Goal: Task Accomplishment & Management: Use online tool/utility

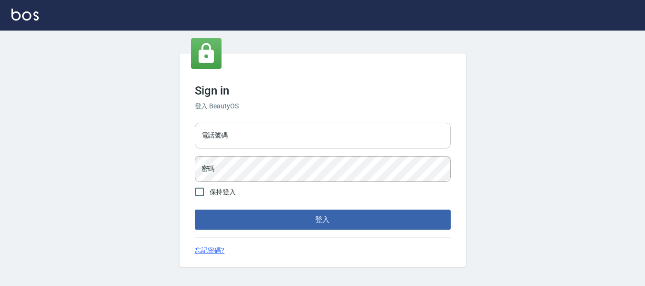
drag, startPoint x: 240, startPoint y: 141, endPoint x: 242, endPoint y: 146, distance: 5.3
click at [240, 141] on input "電話號碼" at bounding box center [323, 136] width 256 height 26
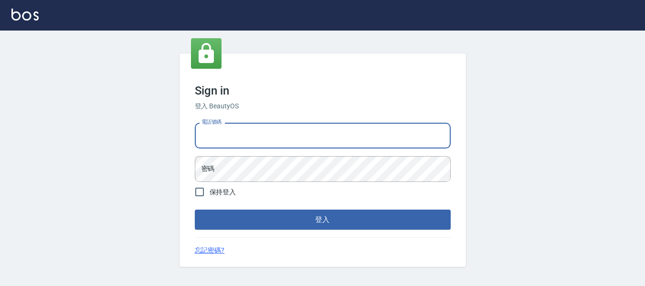
type input "82951313"
click at [277, 184] on form "電話號碼 82951313 電話號碼 密碼 密碼 保持登入 登入" at bounding box center [323, 174] width 256 height 111
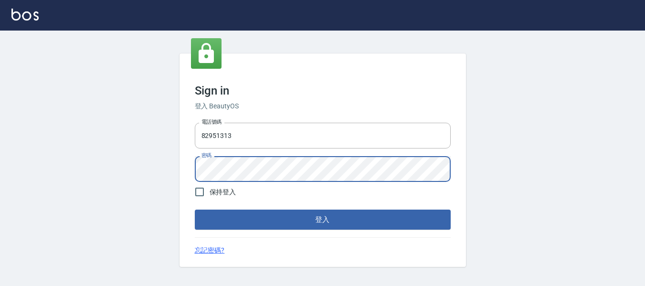
drag, startPoint x: 348, startPoint y: 228, endPoint x: 350, endPoint y: 224, distance: 4.9
click at [349, 227] on button "登入" at bounding box center [323, 220] width 256 height 20
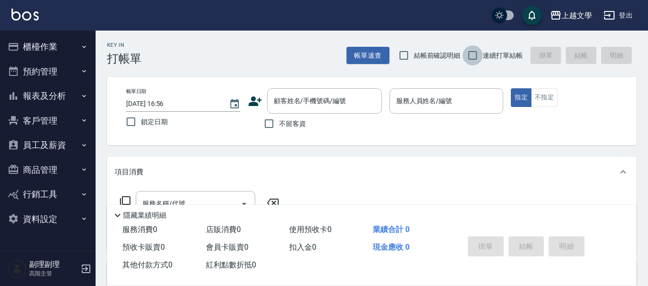
click at [462, 54] on input "連續打單結帳" at bounding box center [472, 55] width 20 height 20
checkbox input "true"
drag, startPoint x: 267, startPoint y: 121, endPoint x: 262, endPoint y: 131, distance: 11.5
click at [267, 121] on input "不留客資" at bounding box center [269, 124] width 20 height 20
checkbox input "true"
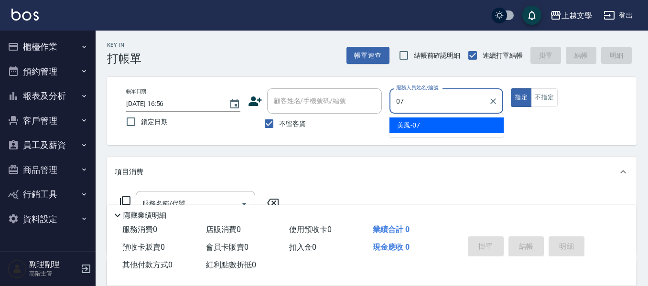
type input "美鳳-07"
type button "true"
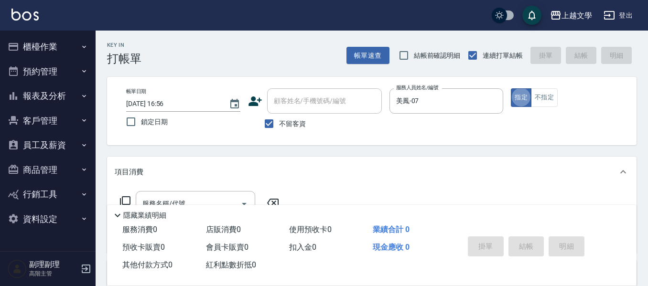
scroll to position [48, 0]
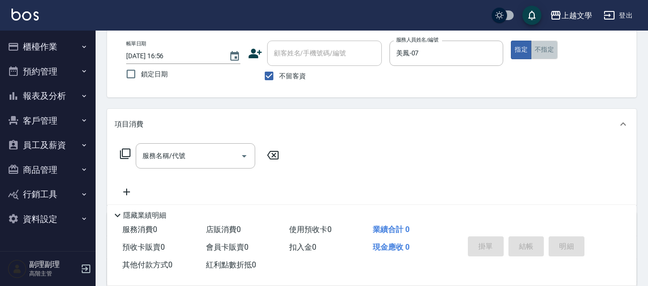
click at [545, 52] on button "不指定" at bounding box center [544, 50] width 27 height 19
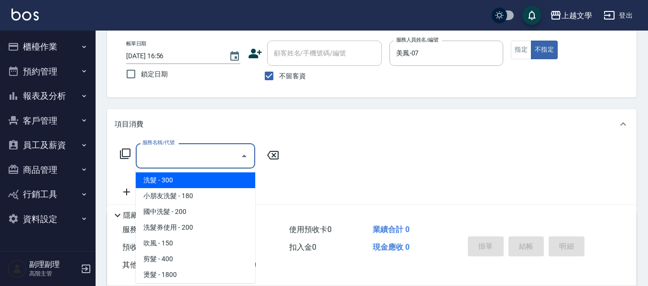
click at [211, 157] on input "服務名稱/代號" at bounding box center [188, 156] width 97 height 17
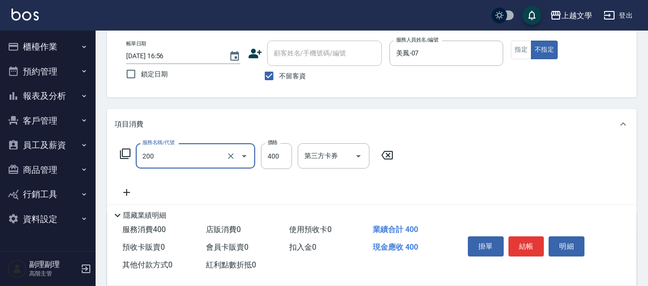
type input "200"
type input "0"
type input "剪髮(200)"
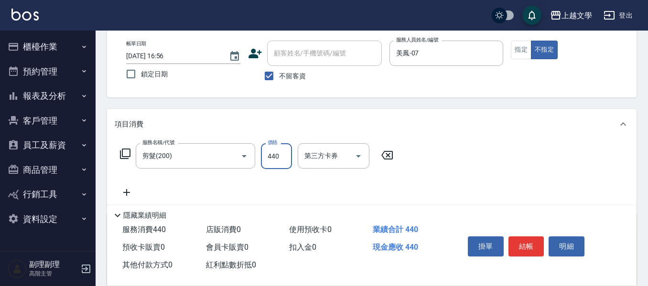
click at [272, 149] on input "440" at bounding box center [276, 156] width 31 height 26
drag, startPoint x: 267, startPoint y: 156, endPoint x: 284, endPoint y: 158, distance: 17.8
click at [284, 158] on input "440" at bounding box center [276, 156] width 31 height 26
type input "400"
click at [530, 245] on button "結帳" at bounding box center [526, 246] width 36 height 20
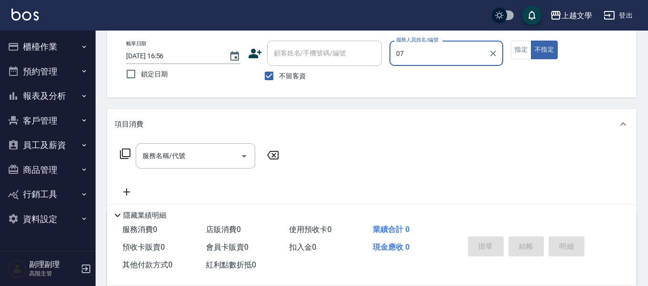
type input "美鳳-07"
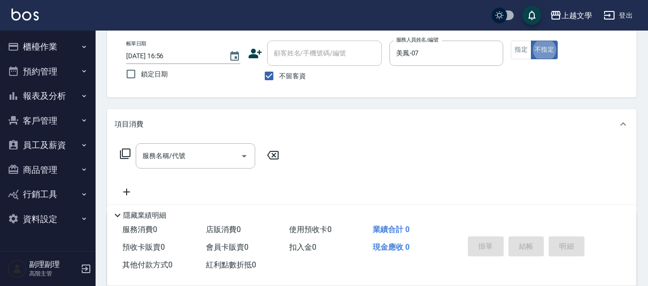
type button "false"
click at [517, 57] on button "指定" at bounding box center [521, 50] width 21 height 19
click at [259, 77] on input "不留客資" at bounding box center [269, 76] width 20 height 20
checkbox input "false"
click at [296, 54] on input "顧客姓名/手機號碼/編號" at bounding box center [317, 53] width 92 height 17
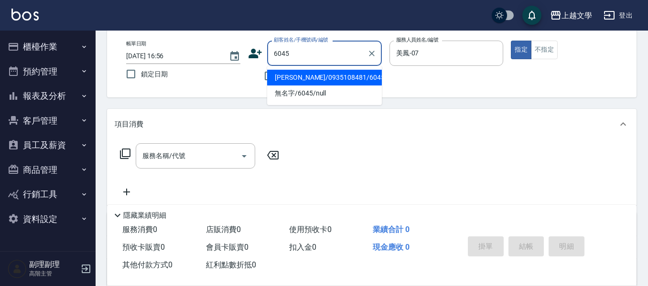
click at [337, 75] on li "黃美玉/0935108481/6045" at bounding box center [324, 78] width 115 height 16
type input "黃美玉/0935108481/6045"
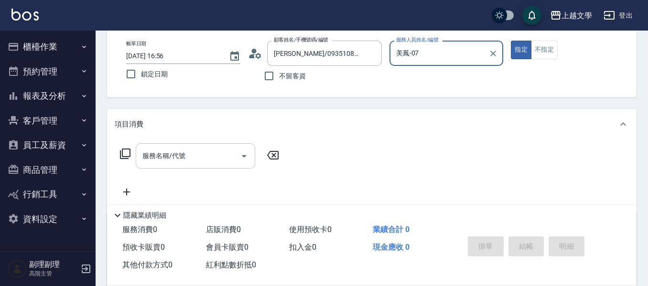
click at [158, 165] on div "服務名稱/代號" at bounding box center [195, 155] width 119 height 25
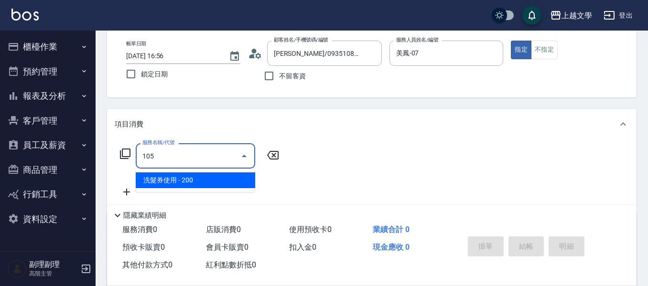
type input "洗髮券使用(105)"
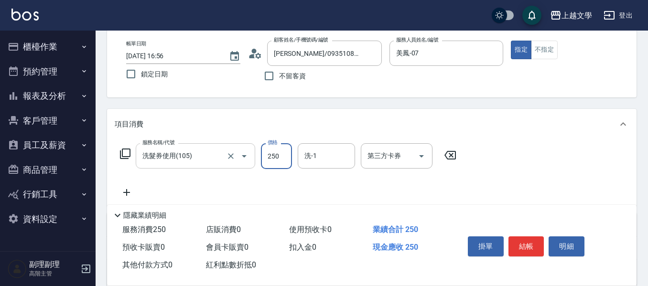
type input "250"
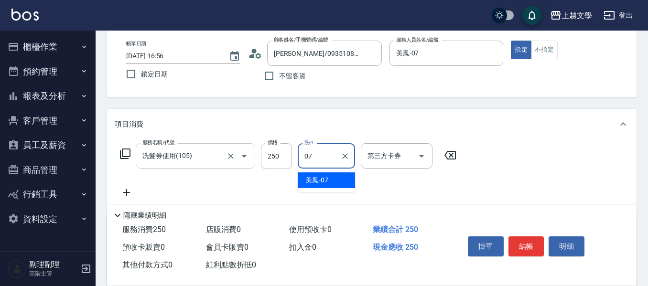
type input "美鳳-07"
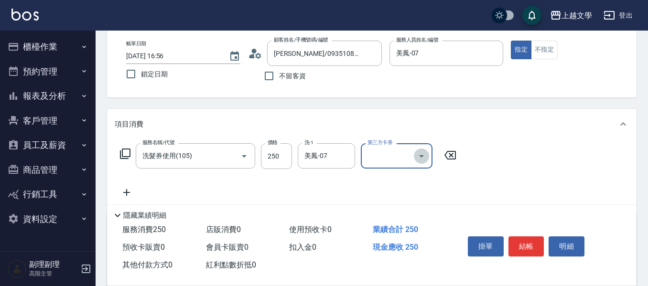
click at [417, 157] on icon "Open" at bounding box center [421, 155] width 11 height 11
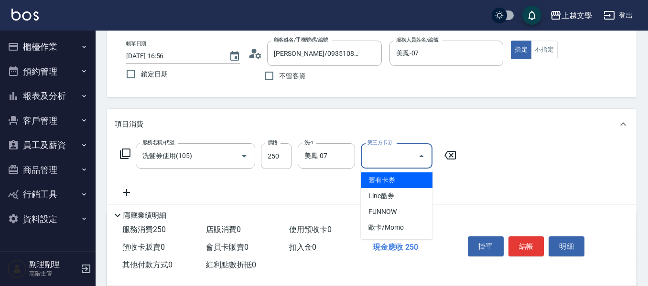
click at [392, 180] on span "舊有卡券" at bounding box center [397, 180] width 72 height 16
type input "舊有卡券"
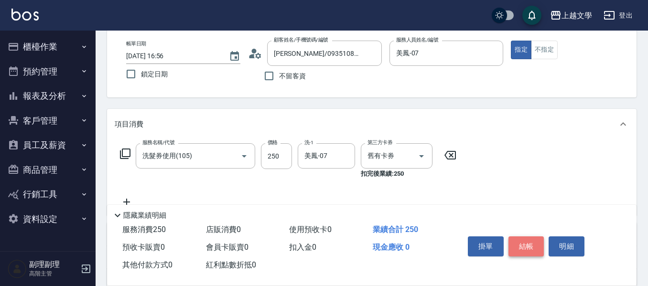
click at [530, 236] on button "結帳" at bounding box center [526, 246] width 36 height 20
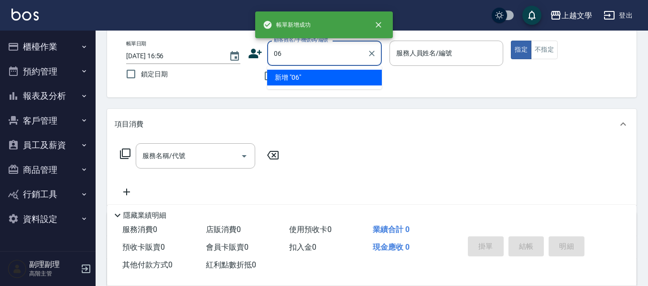
type input "06"
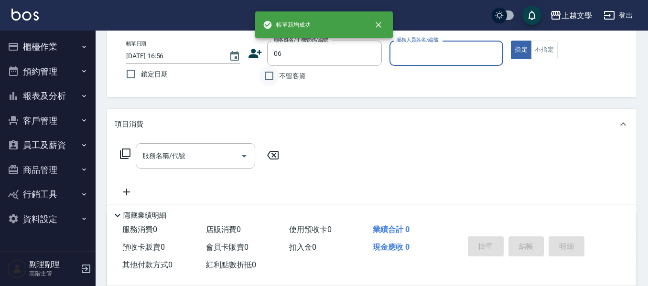
click at [274, 76] on input "不留客資" at bounding box center [269, 76] width 20 height 20
checkbox input "true"
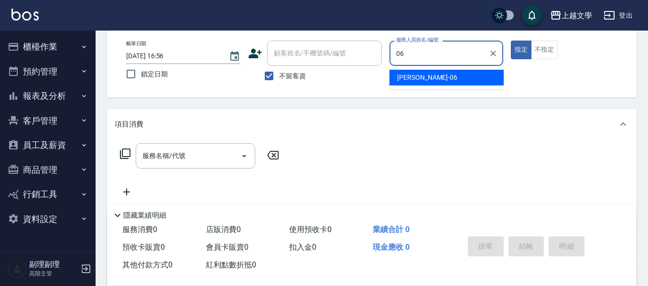
type input "佳珍-06"
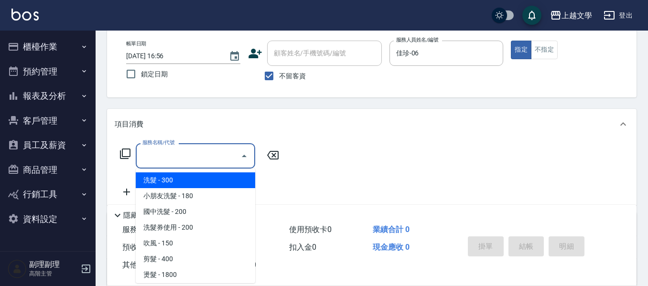
click at [203, 159] on input "服務名稱/代號" at bounding box center [188, 156] width 97 height 17
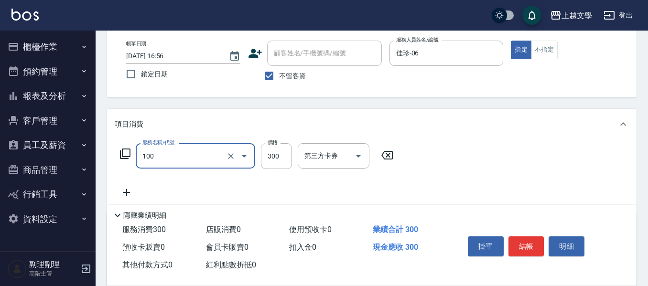
type input "洗髮(100)"
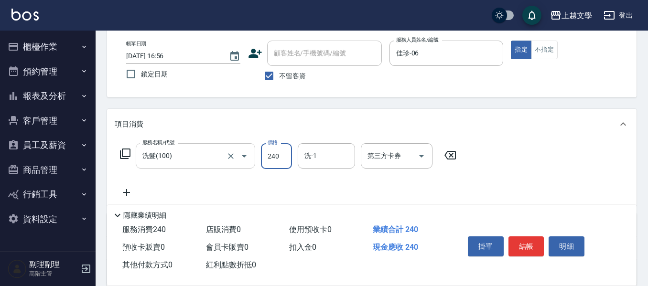
type input "240"
type input "佳珍-06"
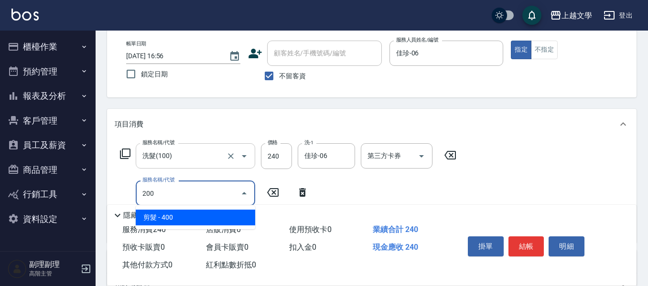
type input "剪髮(200)"
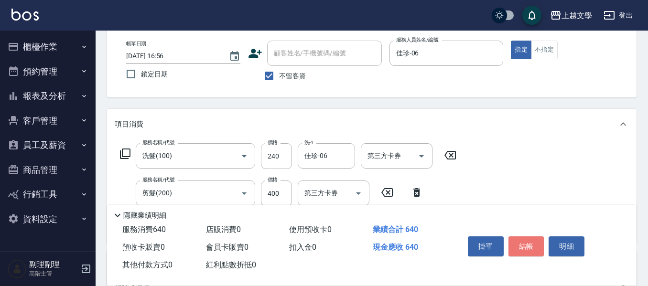
click at [523, 240] on button "結帳" at bounding box center [526, 246] width 36 height 20
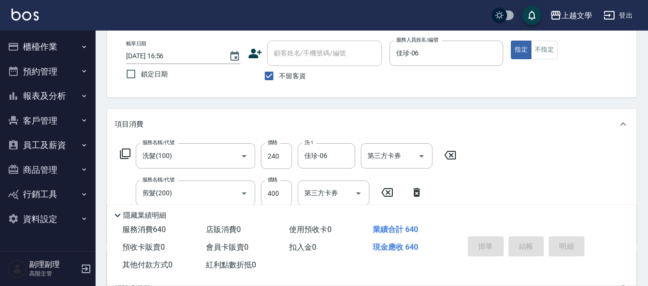
type input "2025/09/15 16:57"
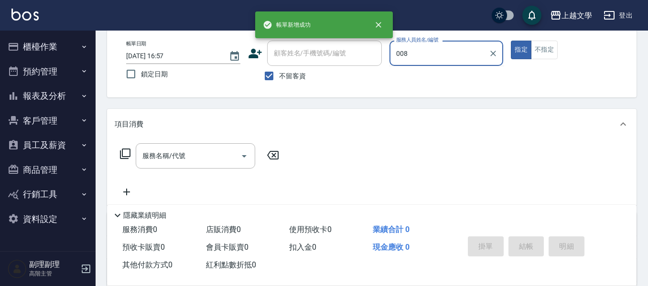
type input "008"
click at [511, 41] on button "指定" at bounding box center [521, 50] width 21 height 19
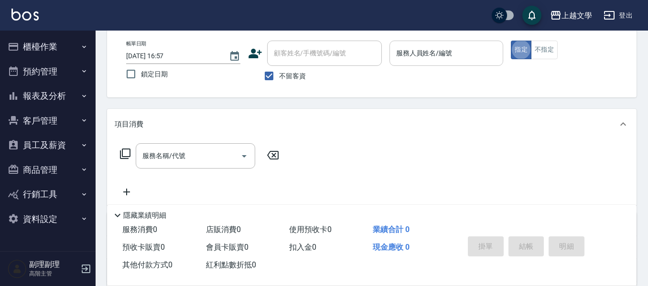
click at [434, 64] on div "服務人員姓名/編號" at bounding box center [446, 53] width 114 height 25
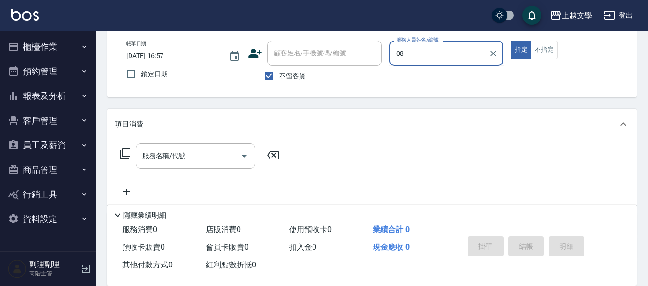
type input "淑娟-08"
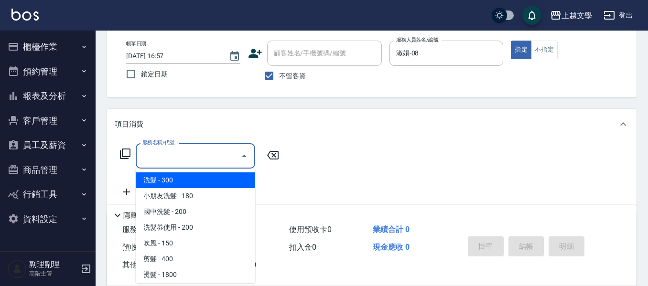
click at [187, 153] on input "服務名稱/代號" at bounding box center [188, 156] width 97 height 17
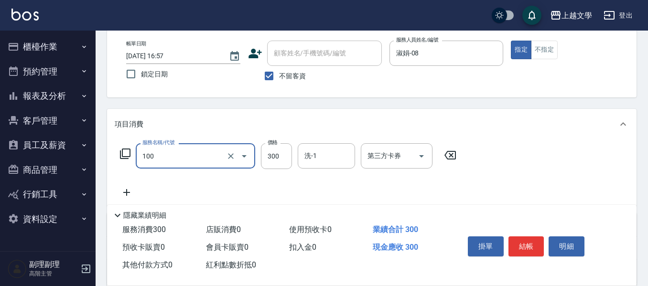
type input "2"
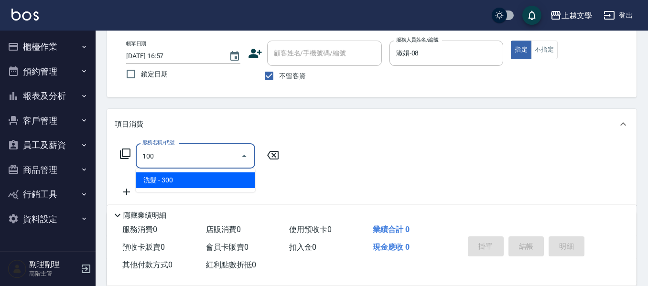
type input "洗髮(100)"
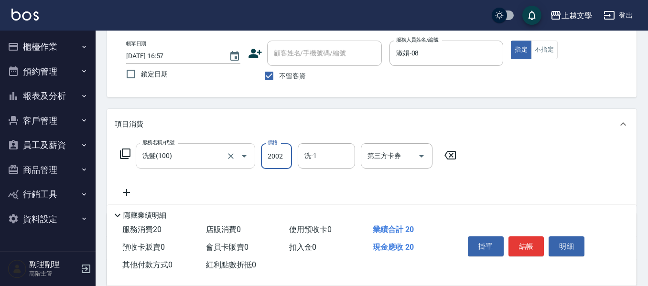
type input "2002"
type input "0"
click at [286, 157] on input "2002" at bounding box center [276, 156] width 31 height 26
type input "200"
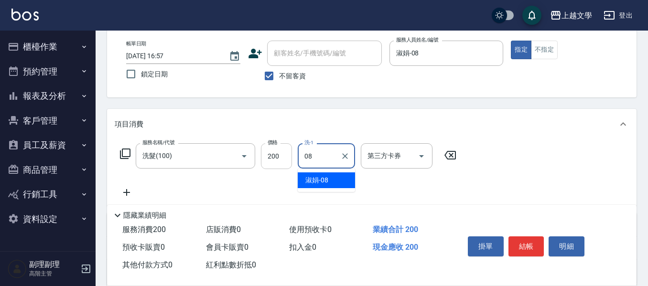
type input "淑娟-08"
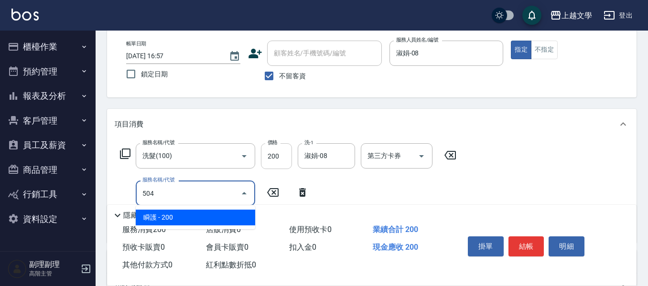
type input "瞬護(504)"
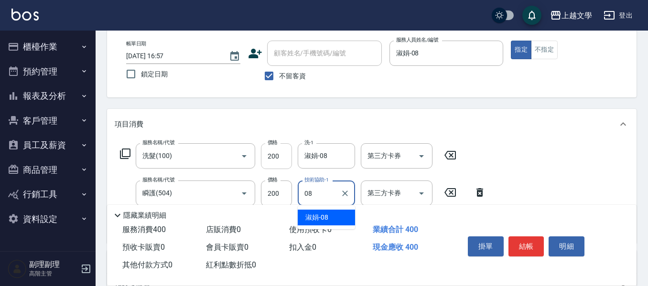
type input "淑娟-08"
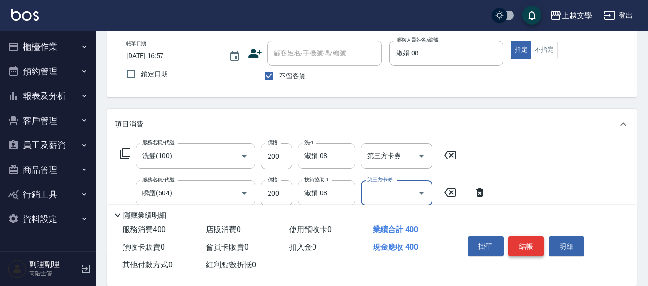
click at [526, 245] on button "結帳" at bounding box center [526, 246] width 36 height 20
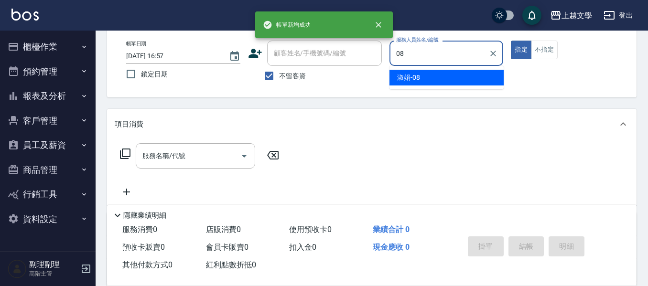
type input "淑娟-08"
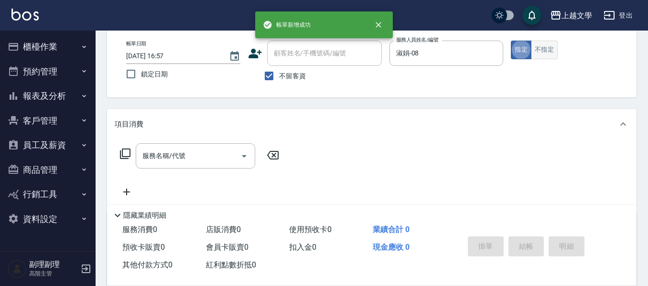
click at [552, 54] on button "不指定" at bounding box center [544, 50] width 27 height 19
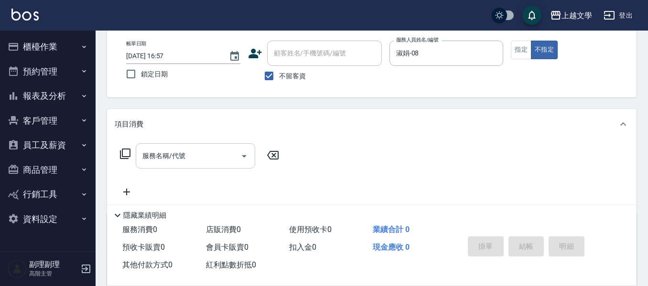
click at [156, 157] on input "服務名稱/代號" at bounding box center [188, 156] width 97 height 17
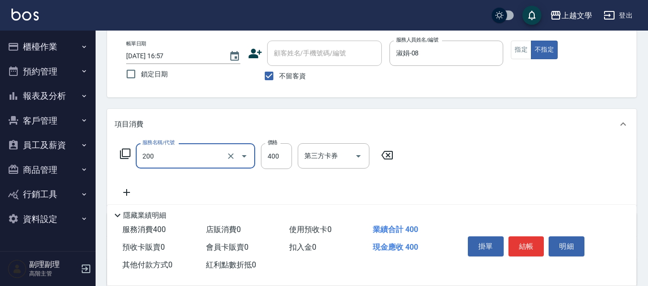
type input "200"
type input "0"
type input "剪髮(200)"
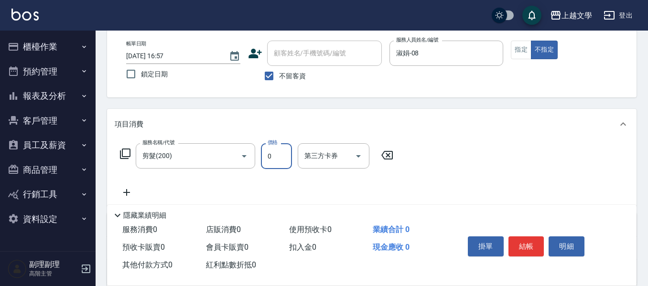
click at [282, 158] on input "0" at bounding box center [276, 156] width 31 height 26
type input "400"
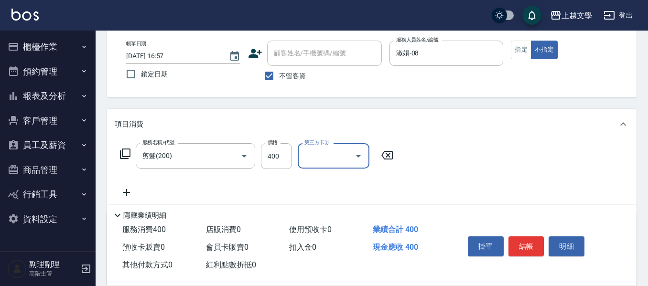
click at [532, 243] on button "結帳" at bounding box center [526, 246] width 36 height 20
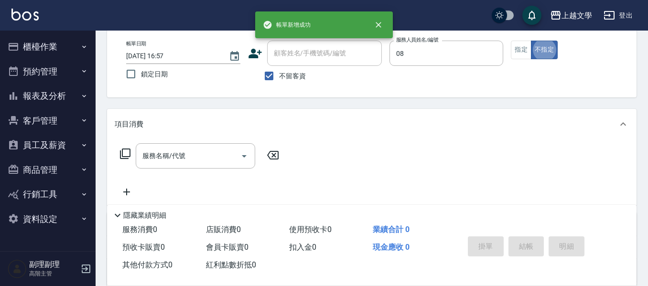
type input "淑娟-08"
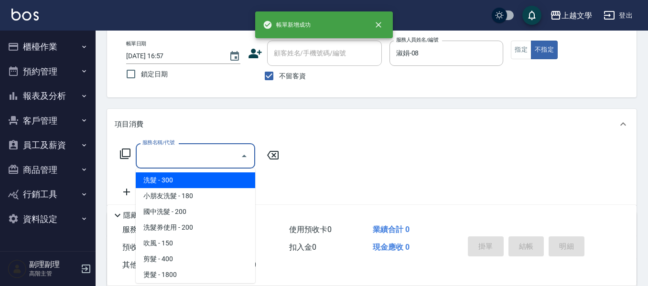
click at [174, 149] on div "服務名稱/代號 服務名稱/代號" at bounding box center [195, 155] width 119 height 25
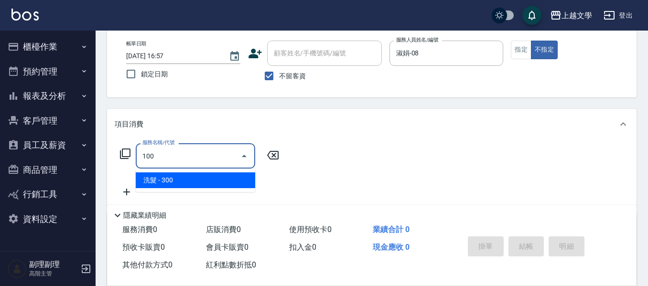
type input "洗髮(100)"
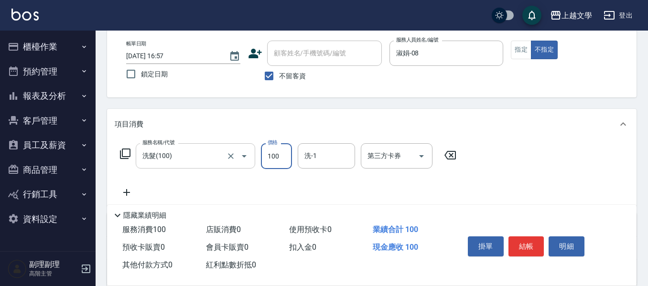
type input "100"
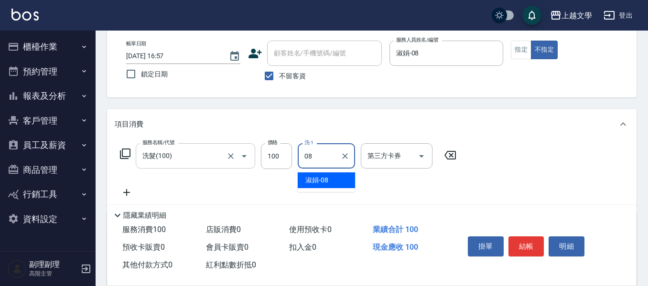
type input "淑娟-08"
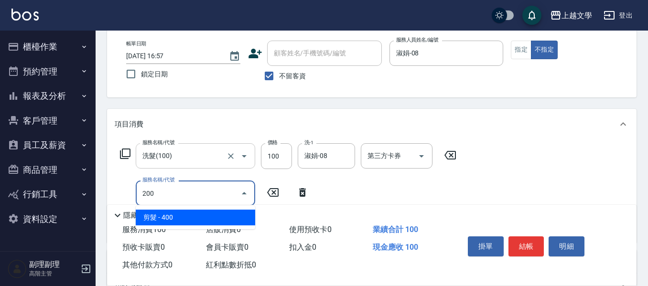
type input "剪髮(200)"
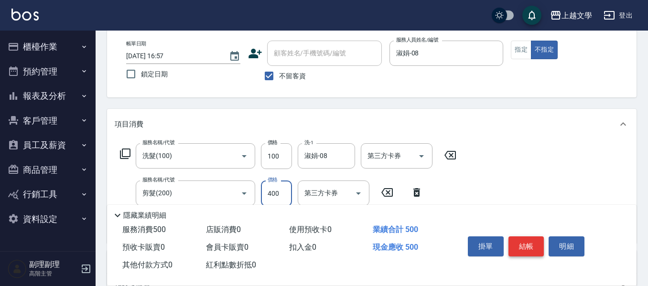
click at [516, 240] on button "結帳" at bounding box center [526, 246] width 36 height 20
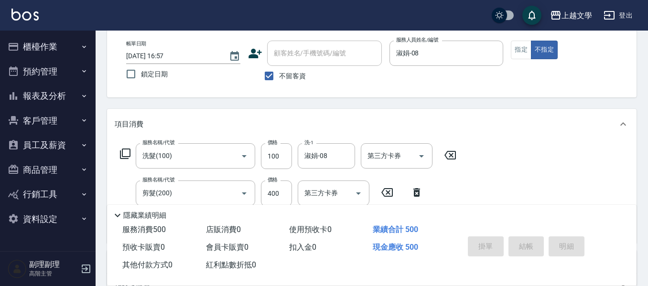
type input "2025/09/15 16:58"
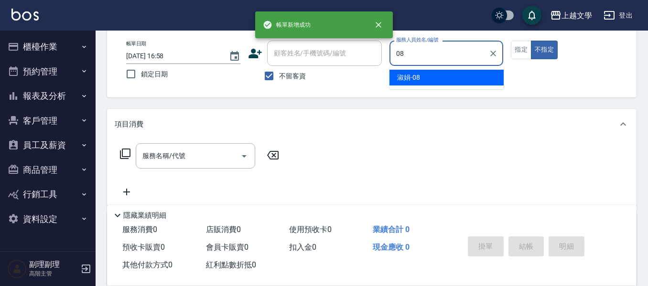
type input "淑娟-08"
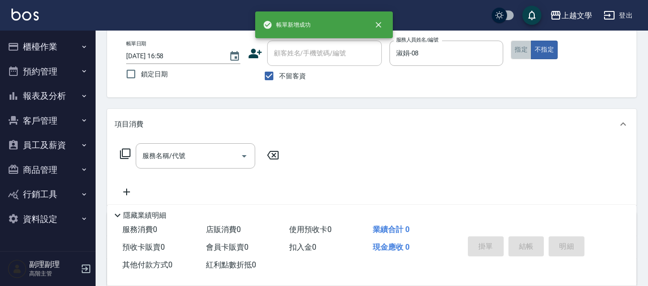
click at [516, 46] on button "指定" at bounding box center [521, 50] width 21 height 19
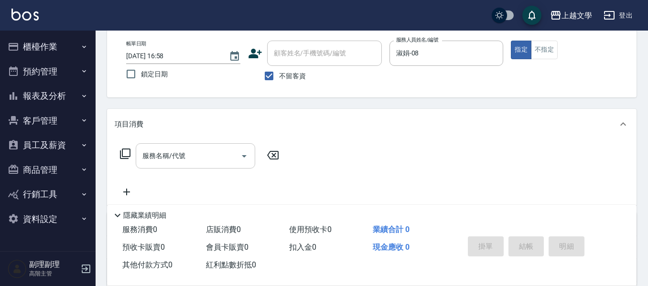
click at [139, 153] on div "服務名稱/代號" at bounding box center [195, 155] width 119 height 25
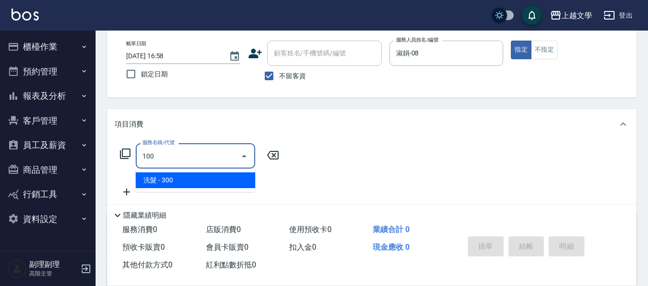
type input "洗髮(100)"
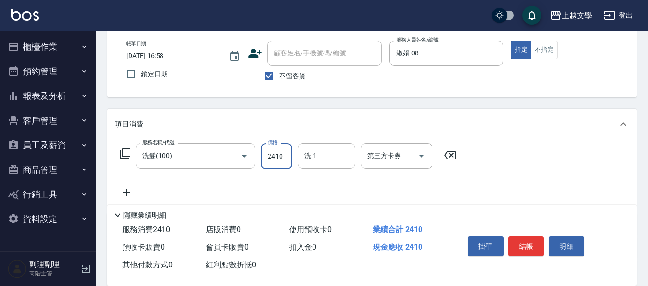
type input "2410"
click at [275, 156] on input "2410" at bounding box center [276, 156] width 31 height 26
click at [214, 155] on input "洗髮(100)" at bounding box center [182, 156] width 84 height 17
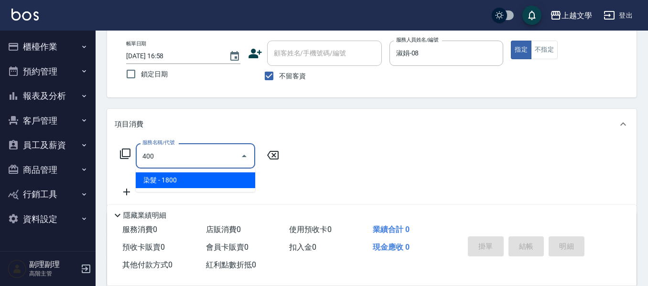
type input "染髮(400)"
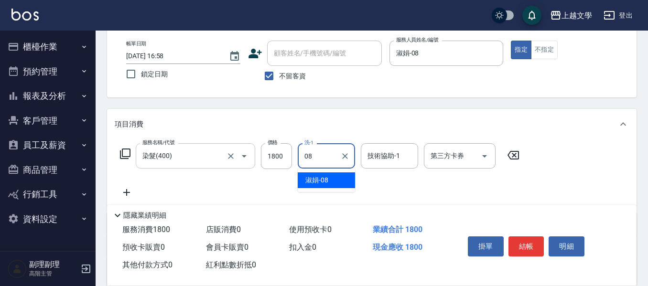
type input "淑娟-08"
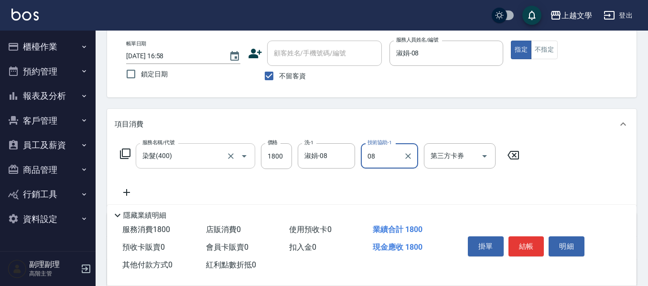
type input "淑娟-08"
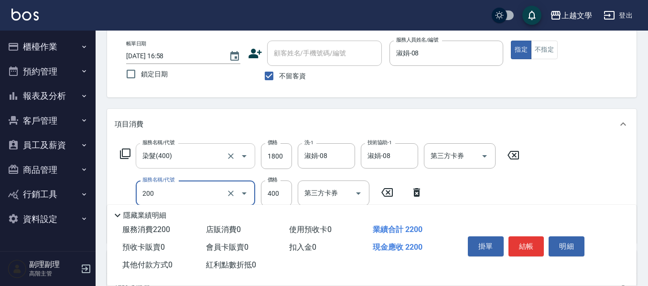
type input "剪髮(200)"
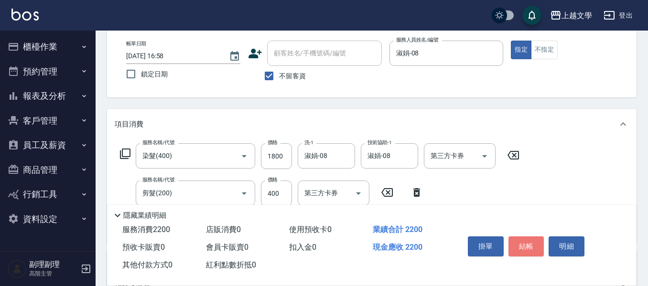
drag, startPoint x: 530, startPoint y: 250, endPoint x: 528, endPoint y: 246, distance: 5.3
click at [529, 247] on button "結帳" at bounding box center [526, 246] width 36 height 20
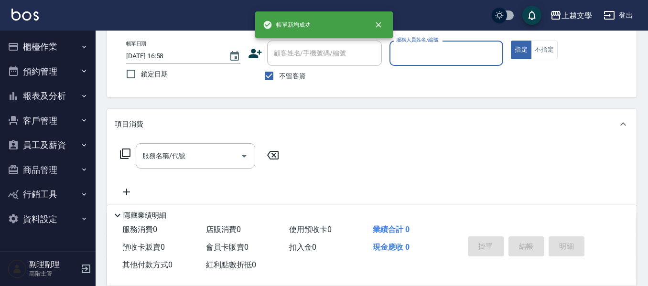
click at [32, 53] on button "櫃檯作業" at bounding box center [48, 46] width 88 height 25
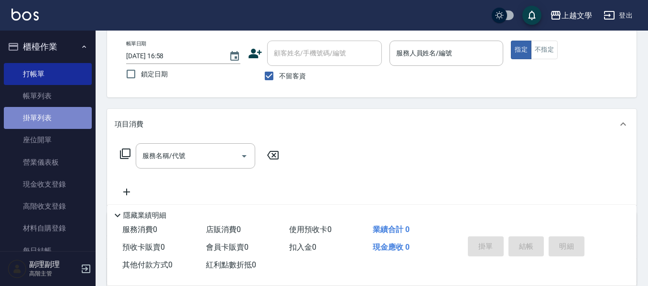
click at [58, 114] on link "掛單列表" at bounding box center [48, 118] width 88 height 22
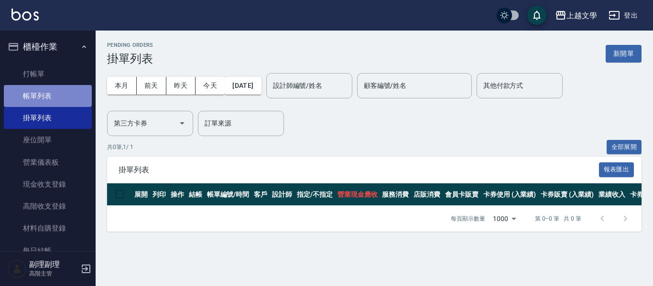
click at [58, 98] on link "帳單列表" at bounding box center [48, 96] width 88 height 22
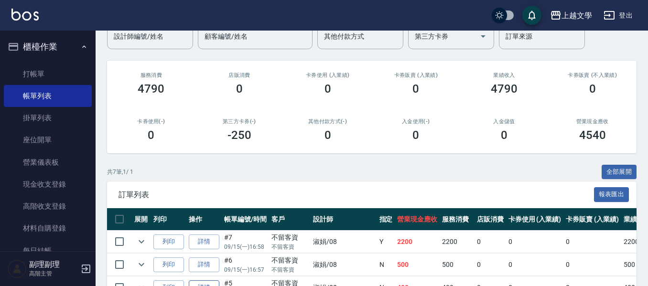
scroll to position [191, 0]
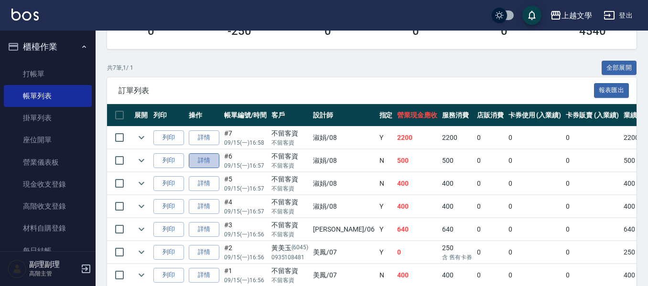
click at [197, 163] on link "詳情" at bounding box center [204, 160] width 31 height 15
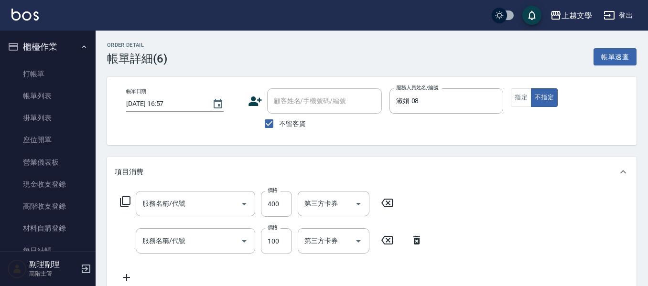
type input "2025/09/15 16:57"
checkbox input "true"
type input "淑娟-08"
type input "剪髮(200)"
type input "洗髮(100)"
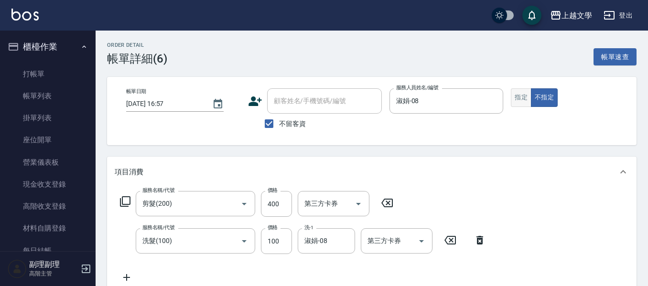
click at [515, 97] on button "指定" at bounding box center [521, 97] width 21 height 19
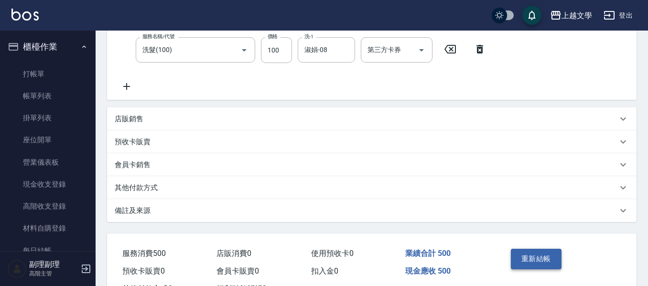
click at [537, 254] on button "重新結帳" at bounding box center [536, 259] width 51 height 20
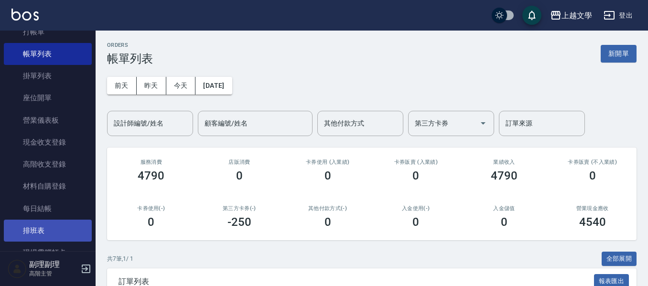
scroll to position [96, 0]
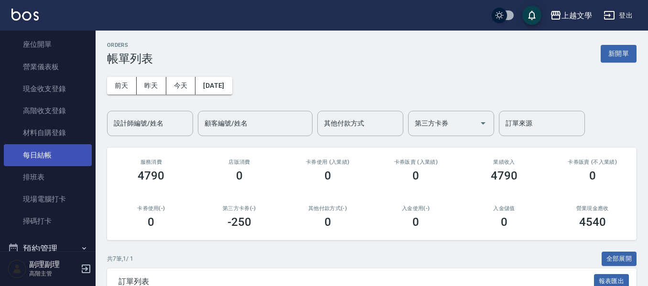
drag, startPoint x: 56, startPoint y: 149, endPoint x: 44, endPoint y: 144, distance: 12.4
click at [55, 150] on link "每日結帳" at bounding box center [48, 155] width 88 height 22
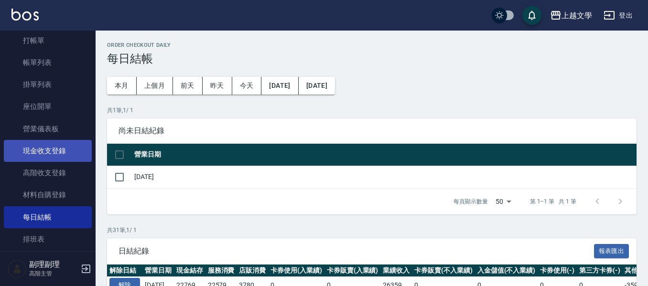
scroll to position [48, 0]
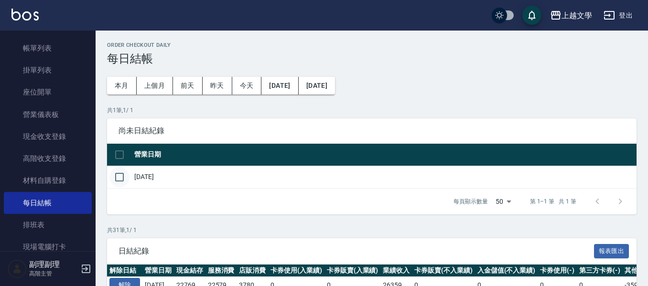
click at [121, 181] on input "checkbox" at bounding box center [119, 177] width 20 height 20
checkbox input "true"
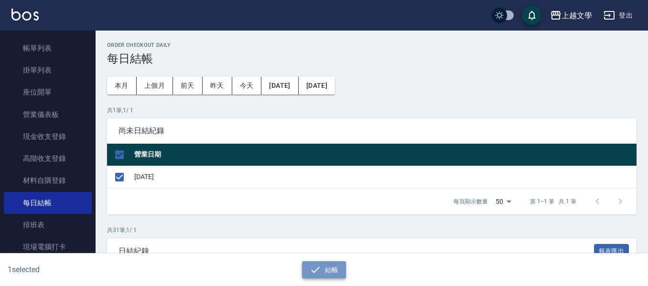
click at [329, 269] on button "結帳" at bounding box center [324, 270] width 44 height 18
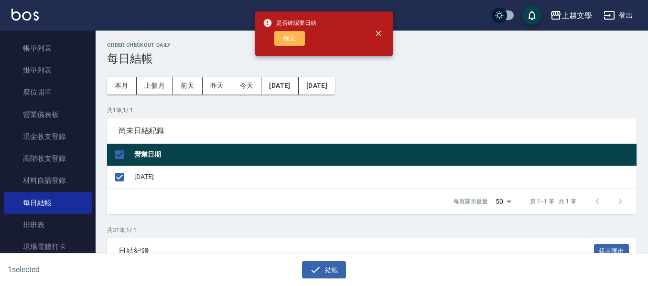
drag, startPoint x: 282, startPoint y: 32, endPoint x: 282, endPoint y: 38, distance: 5.3
click at [281, 33] on button "確定" at bounding box center [289, 38] width 31 height 15
checkbox input "false"
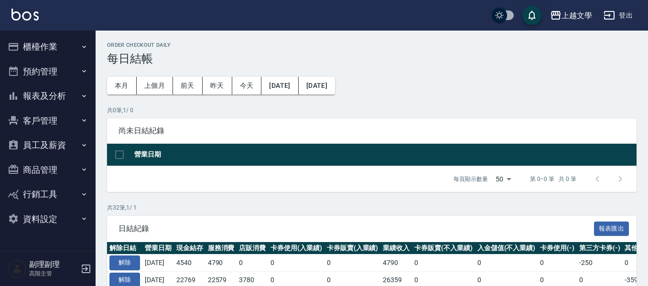
click at [48, 94] on button "報表及分析" at bounding box center [48, 96] width 88 height 25
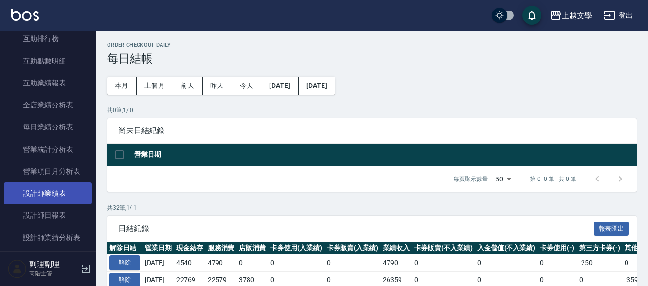
scroll to position [334, 0]
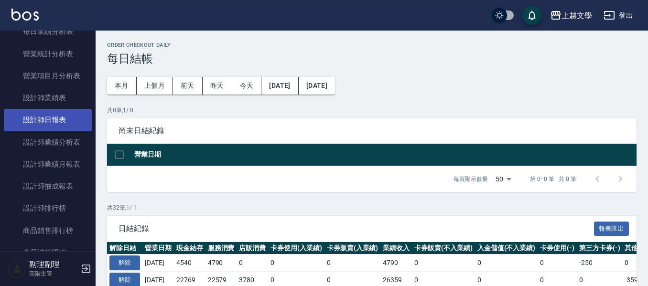
click at [58, 118] on link "設計師日報表" at bounding box center [48, 120] width 88 height 22
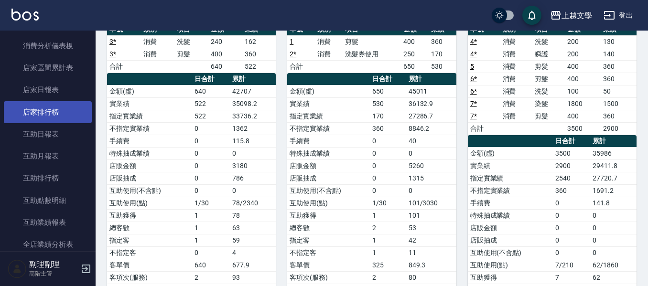
scroll to position [48, 0]
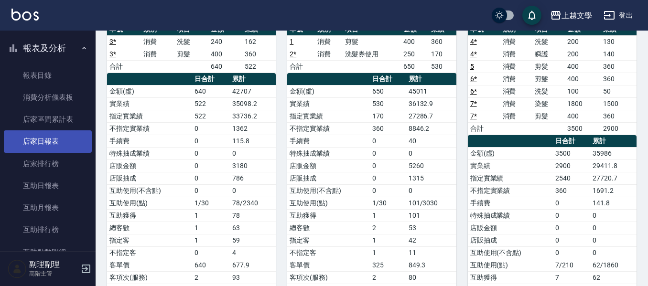
click at [51, 143] on link "店家日報表" at bounding box center [48, 141] width 88 height 22
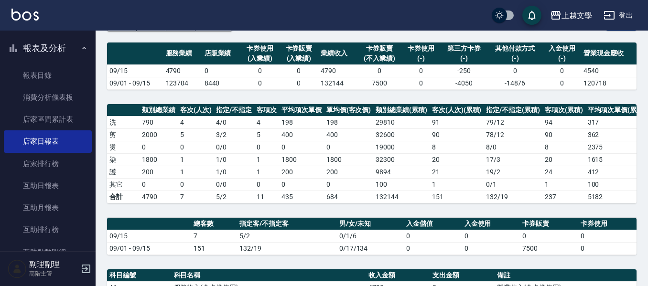
scroll to position [266, 0]
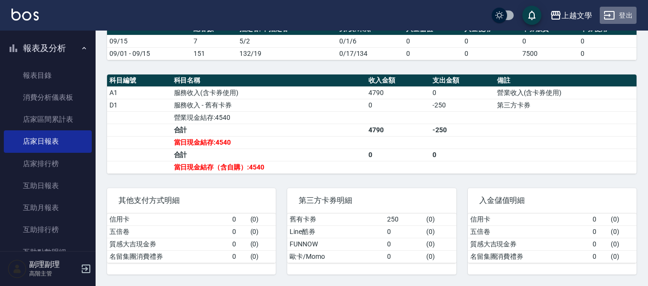
click at [628, 14] on button "登出" at bounding box center [618, 16] width 37 height 18
